Goal: Task Accomplishment & Management: Manage account settings

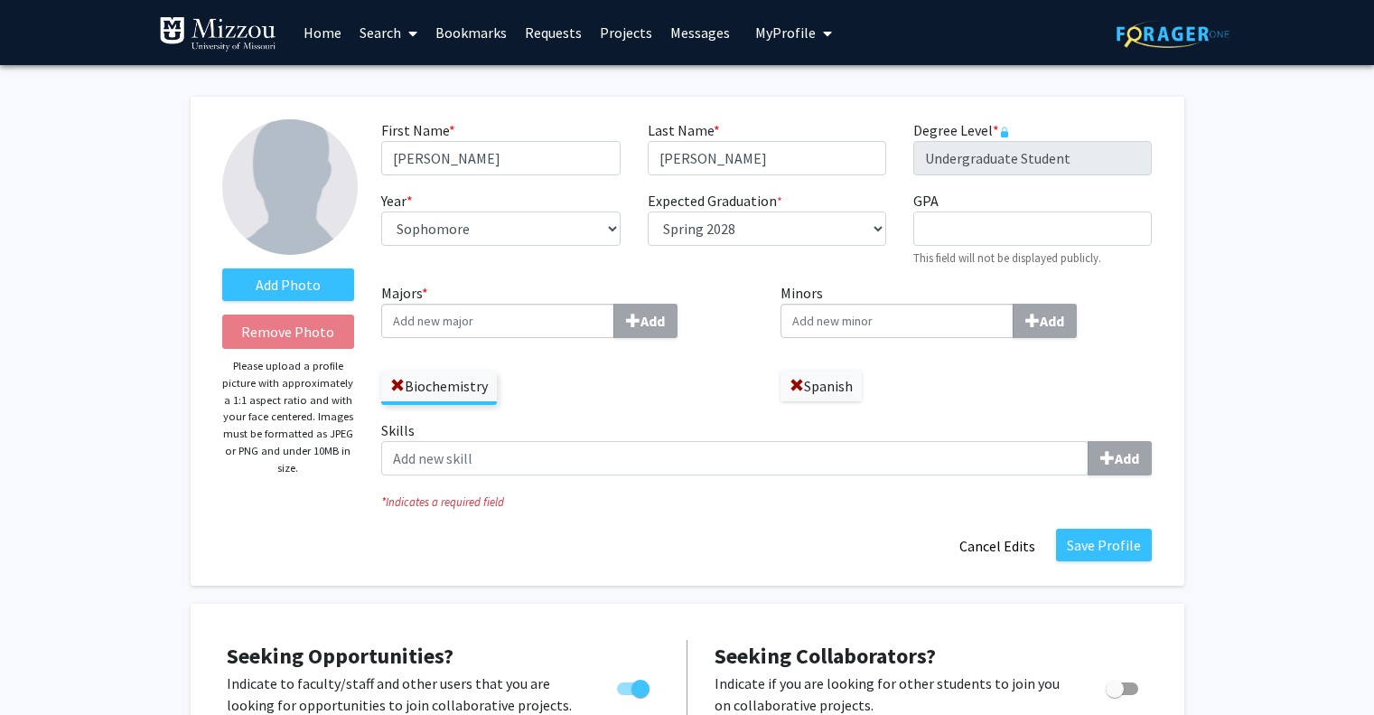
select select "sophomore"
select select "41: spring_2028"
click at [1029, 227] on input "GPA required" at bounding box center [1032, 228] width 239 height 34
type input "3.999"
click at [788, 437] on label "Skills Add" at bounding box center [766, 447] width 771 height 56
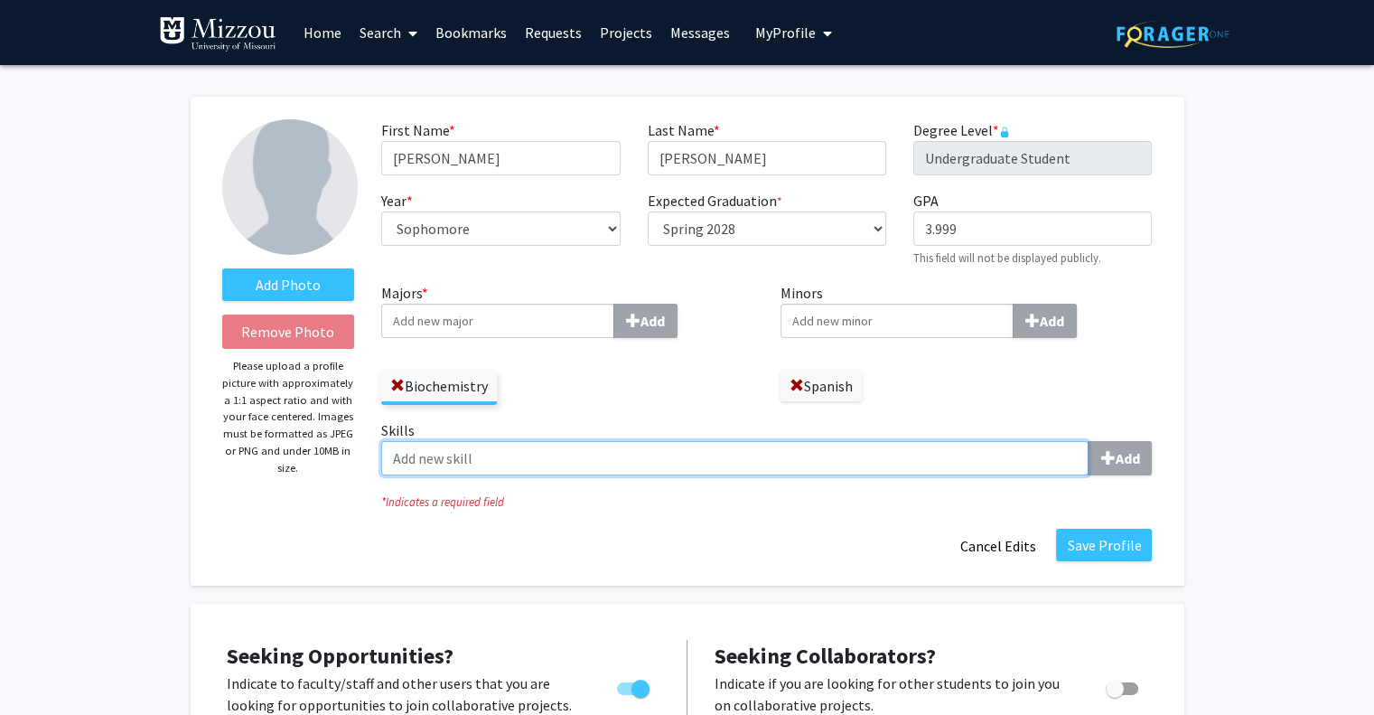
click at [788, 441] on input "Skills Add" at bounding box center [734, 458] width 707 height 34
click at [774, 454] on input "Skills Add" at bounding box center [734, 458] width 707 height 34
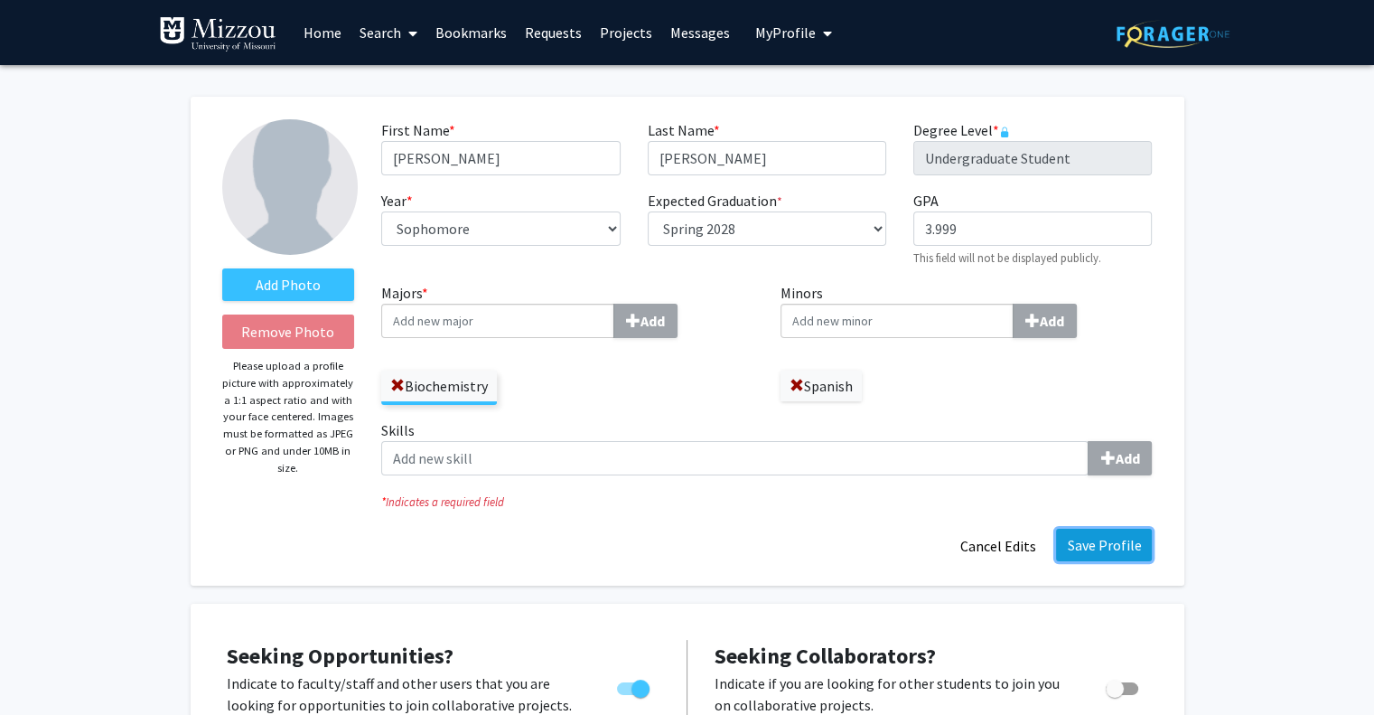
click at [1114, 554] on button "Save Profile" at bounding box center [1104, 545] width 96 height 33
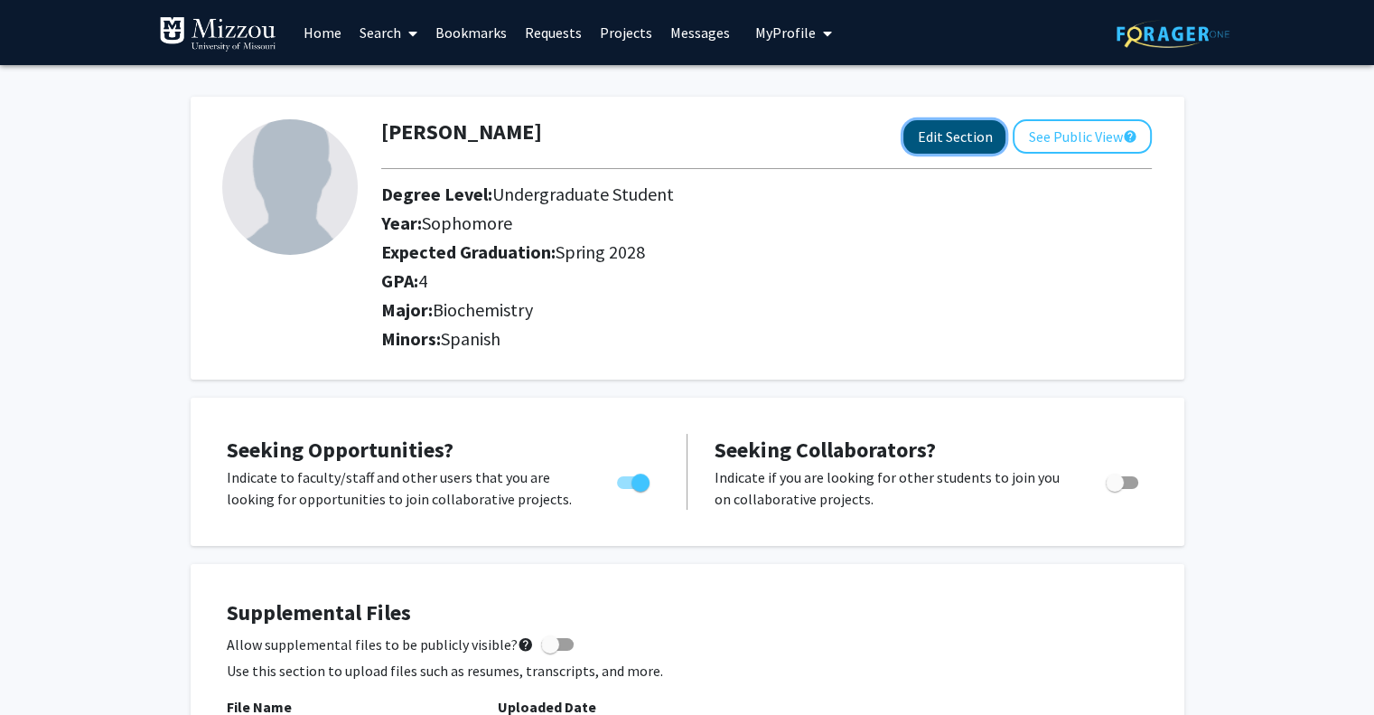
click at [922, 143] on button "Edit Section" at bounding box center [954, 136] width 102 height 33
select select "sophomore"
select select "41: spring_2028"
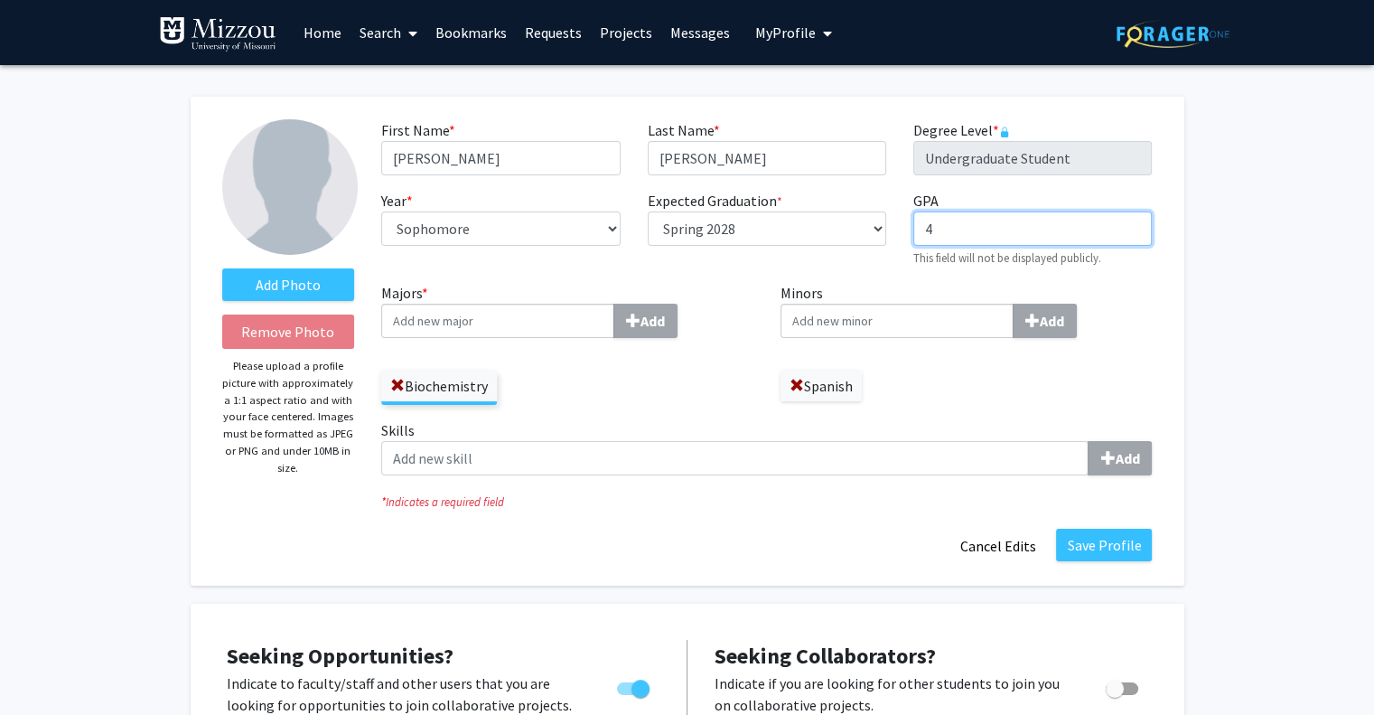
click at [972, 216] on input "4" at bounding box center [1032, 228] width 239 height 34
type input "."
type input "3.998"
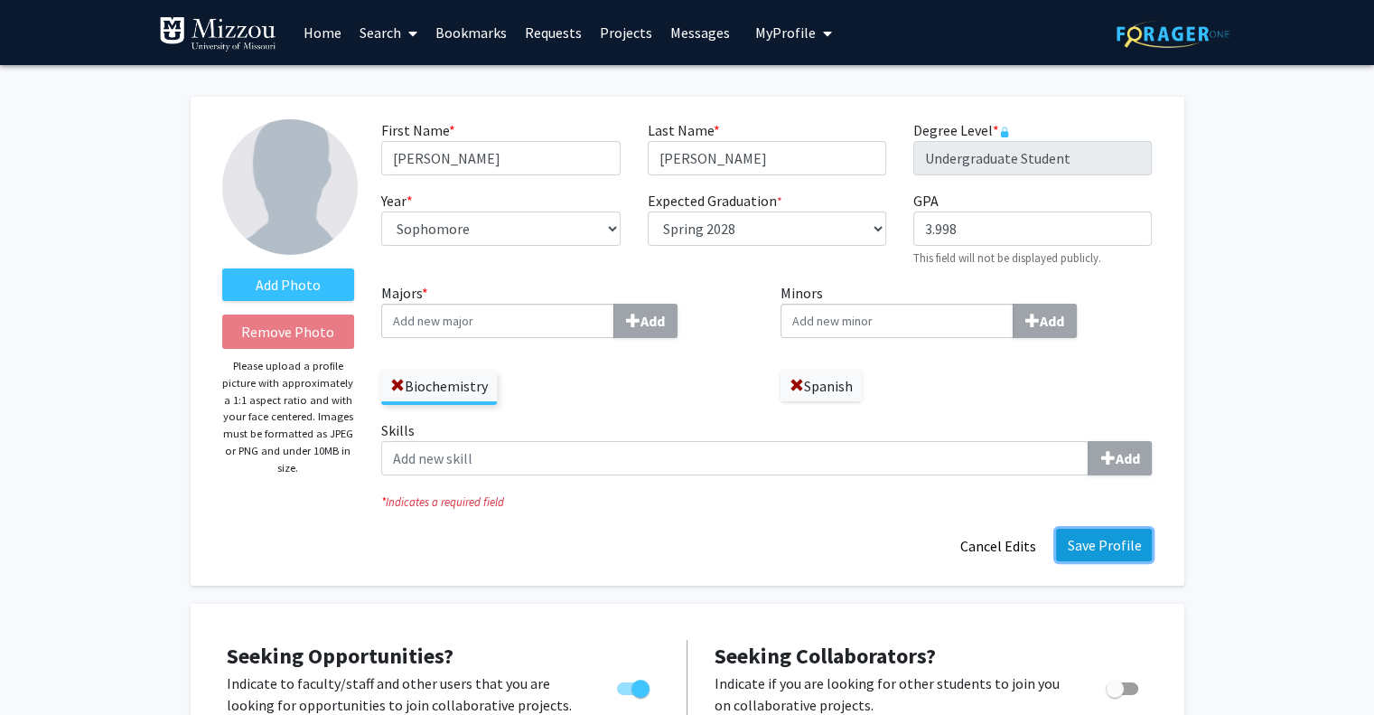
click at [1110, 550] on button "Save Profile" at bounding box center [1104, 545] width 96 height 33
